Goal: Task Accomplishment & Management: Manage account settings

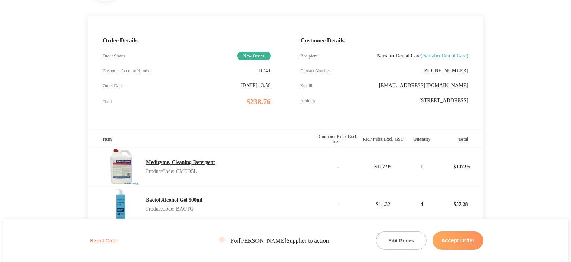
scroll to position [149, 0]
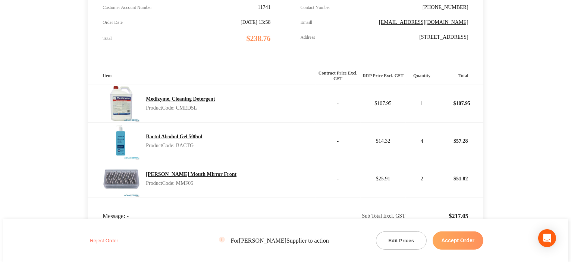
click at [188, 106] on p "Product Code: CMED5L" at bounding box center [180, 108] width 69 height 6
copy p "CMED5L"
click at [189, 144] on p "Product Code: BACTG" at bounding box center [174, 146] width 56 height 6
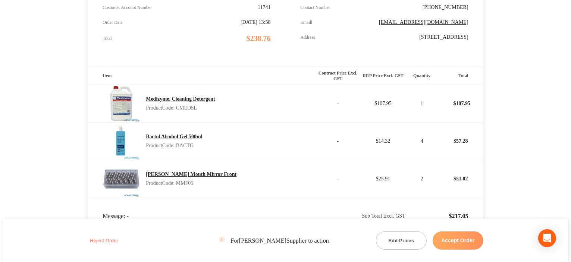
copy p "BACTG"
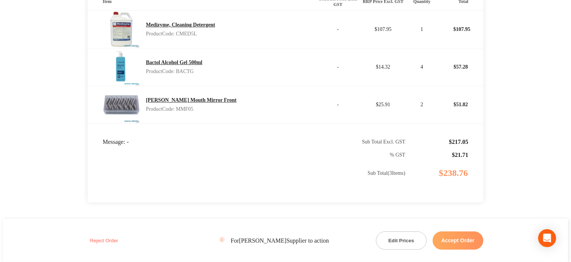
scroll to position [224, 0]
click at [487, 248] on footer "Reject Order For [PERSON_NAME] Supplier to action Edit Prices Accept Order" at bounding box center [285, 240] width 565 height 43
click at [477, 243] on button "Accept Order" at bounding box center [458, 241] width 51 height 18
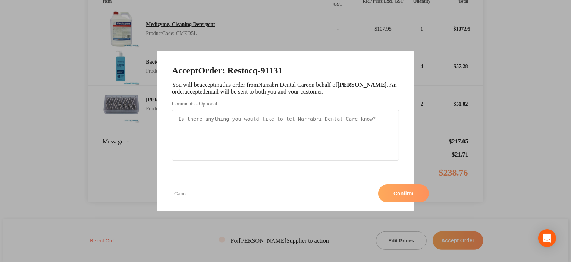
click at [378, 191] on button "Confirm" at bounding box center [403, 194] width 51 height 18
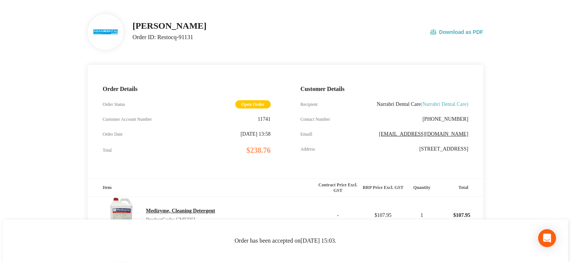
scroll to position [0, 0]
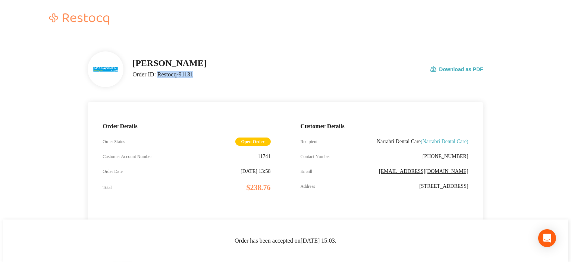
drag, startPoint x: 157, startPoint y: 72, endPoint x: 201, endPoint y: 67, distance: 44.6
click at [202, 68] on div "[PERSON_NAME] Order ID: Restocq- 91131 Download as PDF" at bounding box center [307, 69] width 351 height 23
copy p "Restocq- 91131"
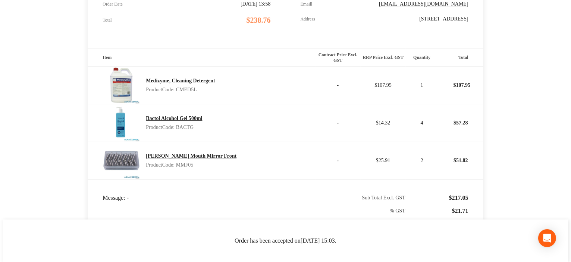
scroll to position [261, 0]
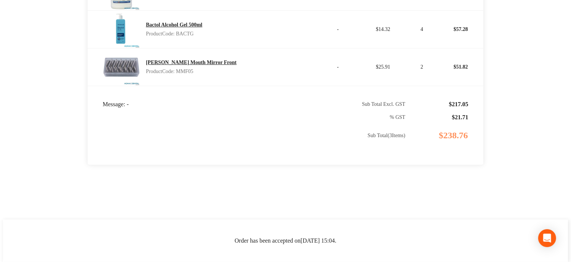
click at [184, 32] on p "Product Code: BACTG" at bounding box center [174, 34] width 56 height 6
copy p "BACTG"
click at [192, 69] on p "Product Code: MMF05" at bounding box center [191, 72] width 91 height 6
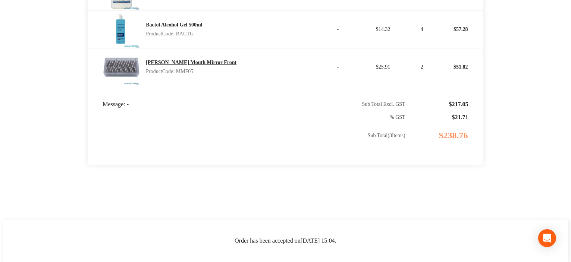
copy p "MMF05"
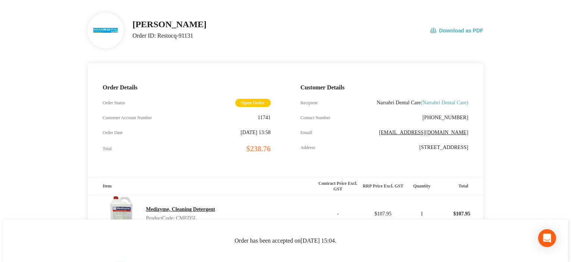
scroll to position [0, 0]
